Goal: Find contact information: Find contact information

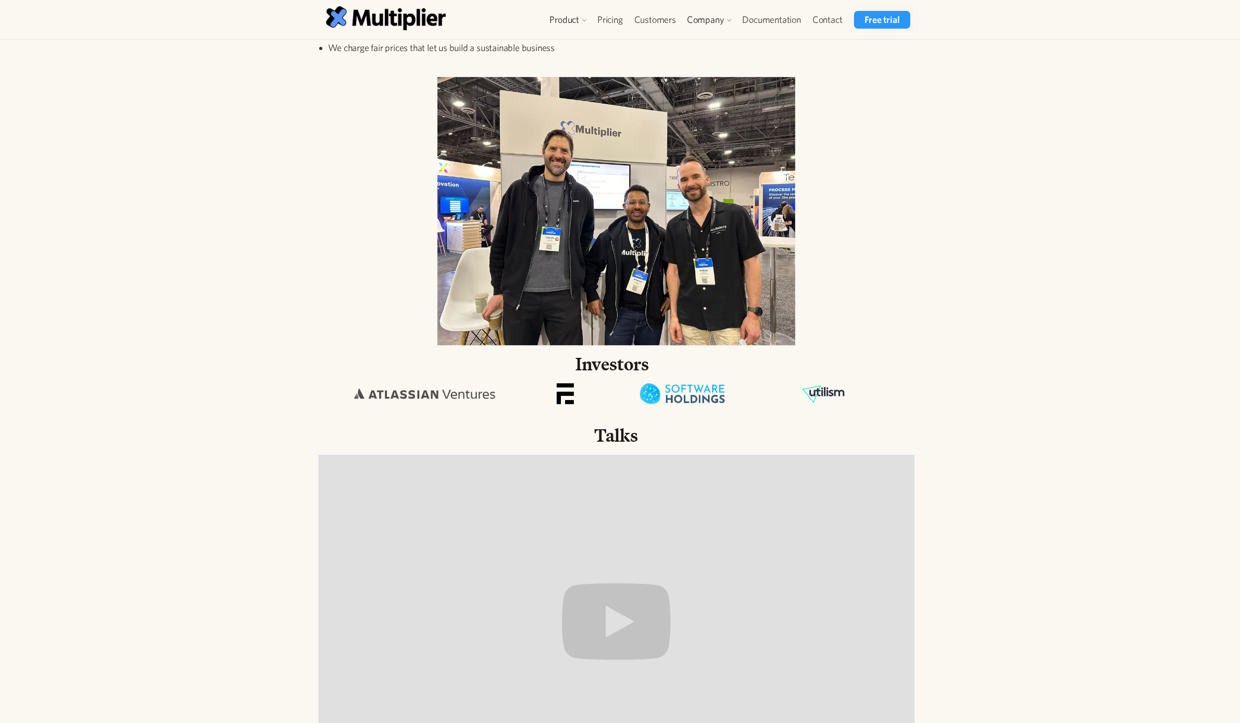
scroll to position [195, 0]
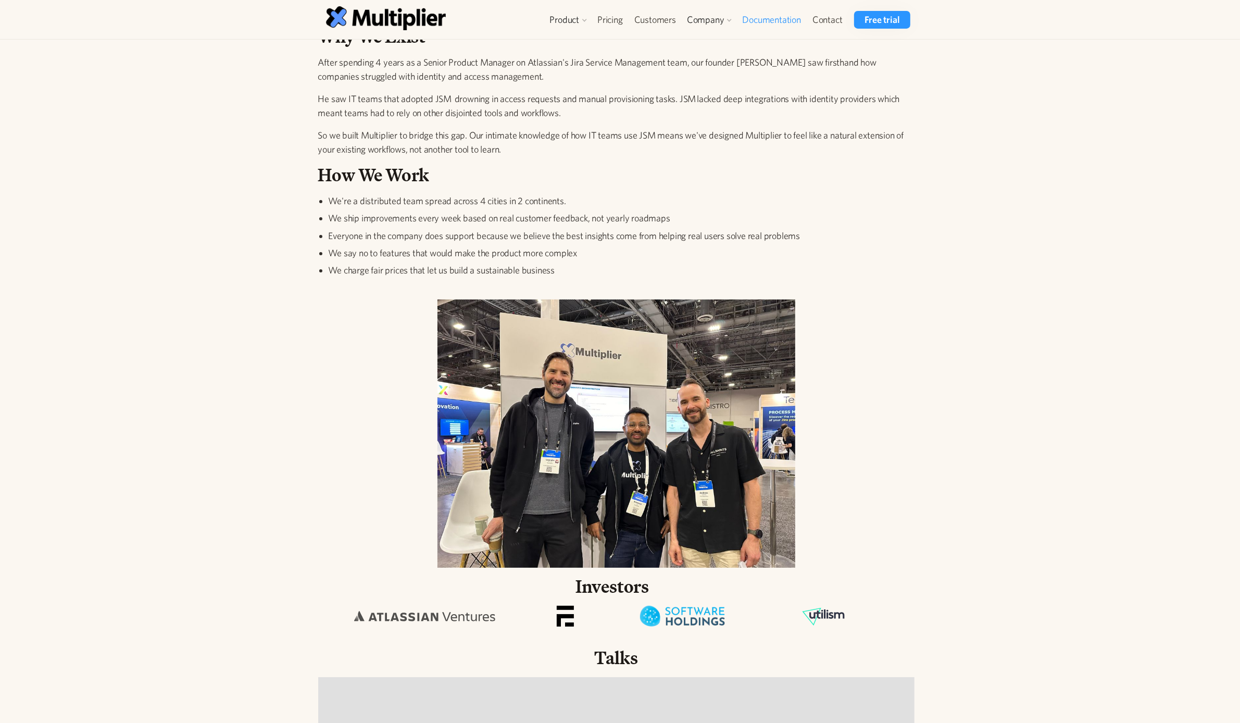
click at [761, 19] on link "Documentation" at bounding box center [771, 20] width 70 height 18
click at [707, 86] on link "Blog" at bounding box center [712, 83] width 48 height 19
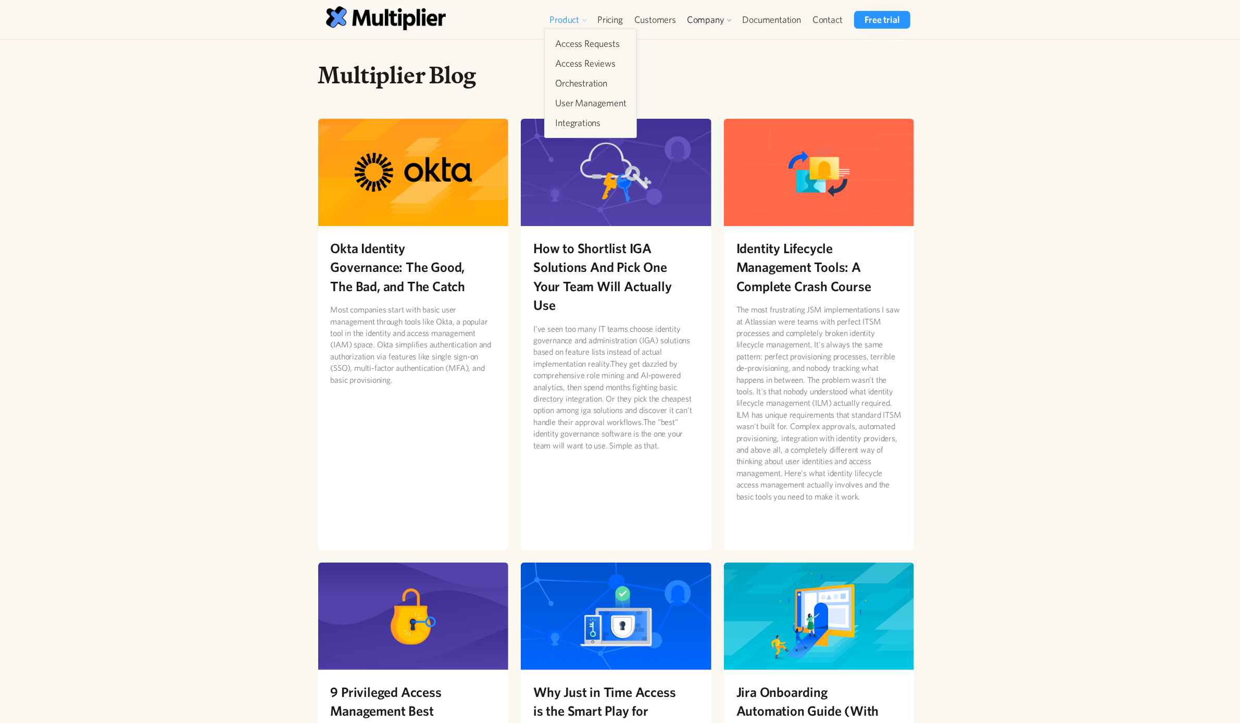
click at [568, 15] on div "Product" at bounding box center [564, 20] width 30 height 12
click at [823, 14] on link "Contact" at bounding box center [828, 20] width 42 height 18
